Goal: Complete application form

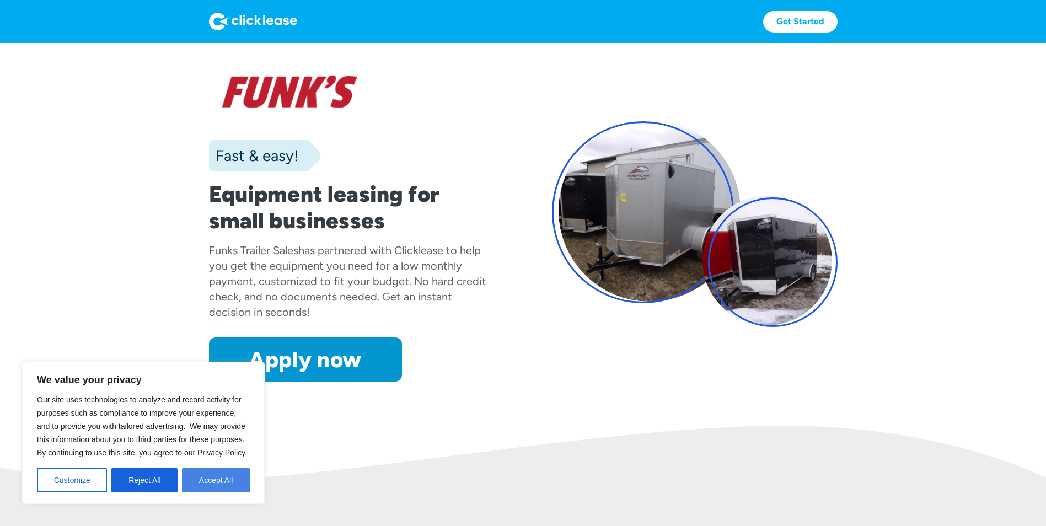
click at [202, 485] on button "Accept All" at bounding box center [216, 480] width 68 height 24
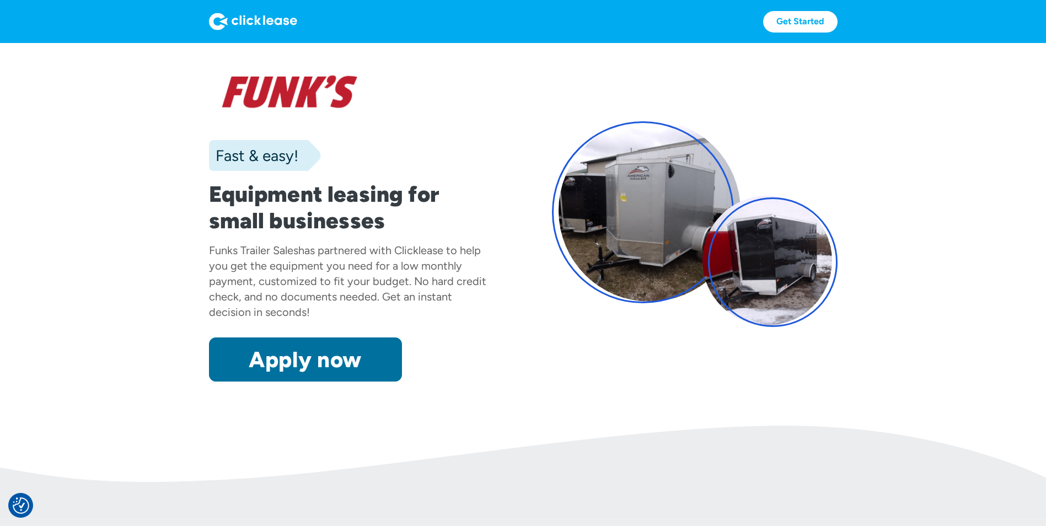
click at [318, 359] on link "Apply now" at bounding box center [305, 359] width 193 height 44
